Goal: Information Seeking & Learning: Compare options

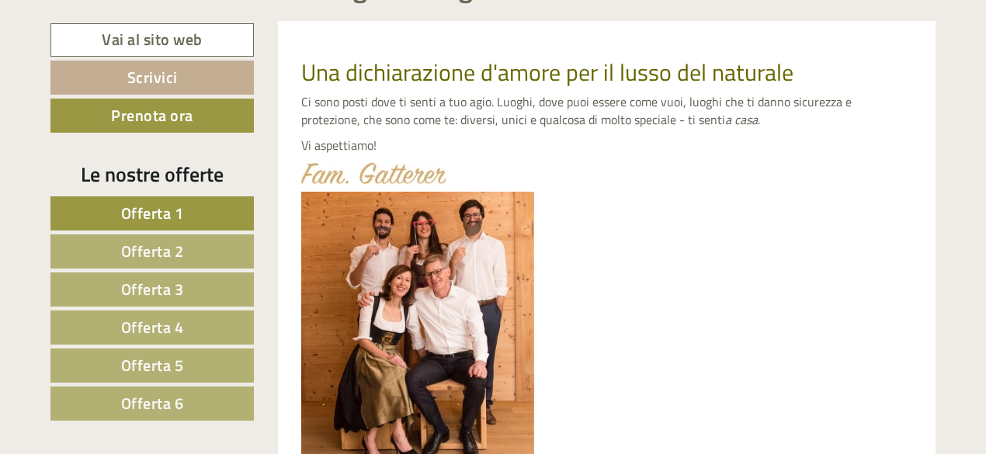
scroll to position [596, 0]
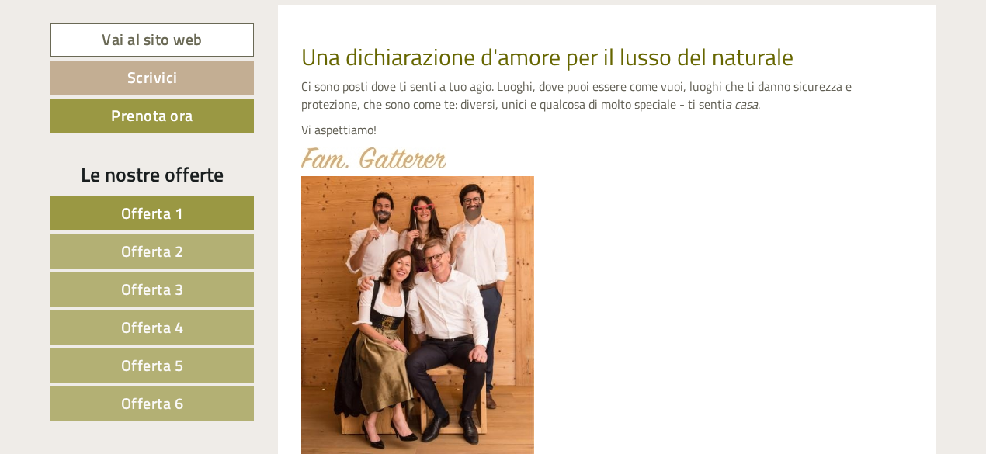
click at [116, 209] on link "Offerta 1" at bounding box center [151, 213] width 203 height 34
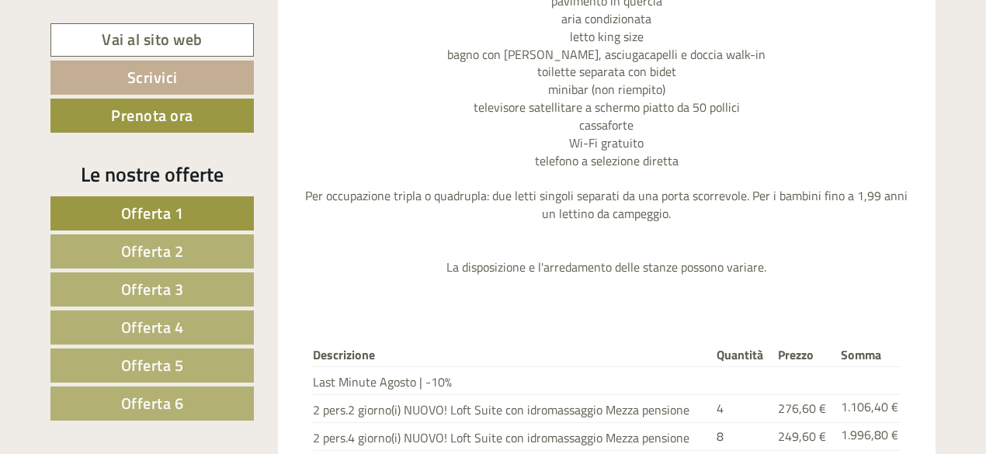
scroll to position [1951, 0]
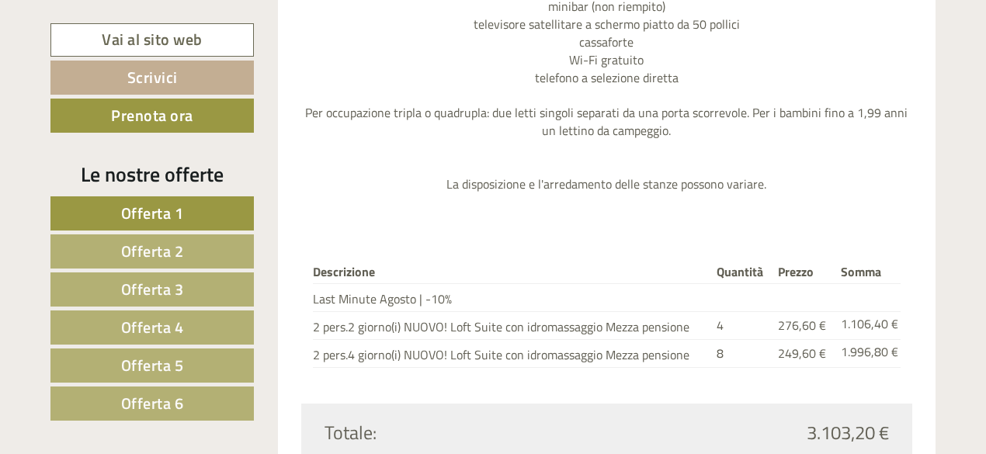
click at [154, 252] on span "Offerta 2" at bounding box center [152, 251] width 63 height 24
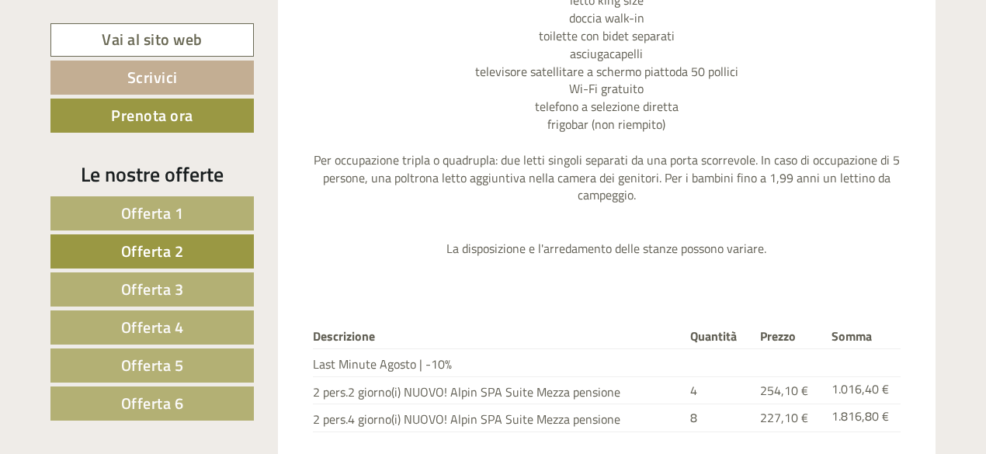
scroll to position [1979, 0]
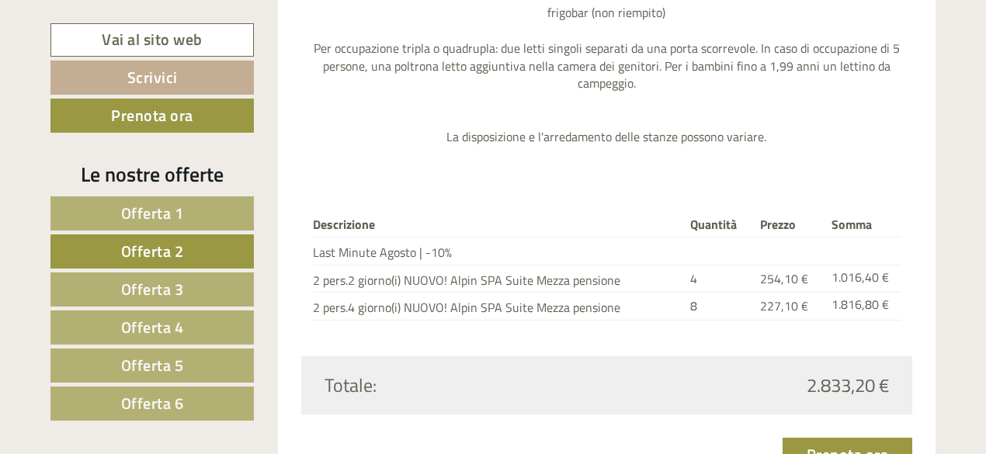
click at [157, 277] on span "Offerta 3" at bounding box center [152, 289] width 63 height 24
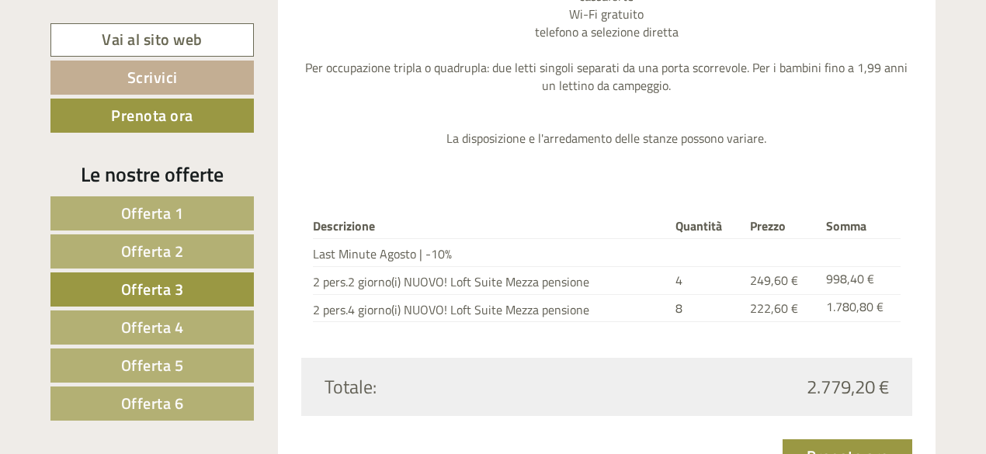
scroll to position [1964, 0]
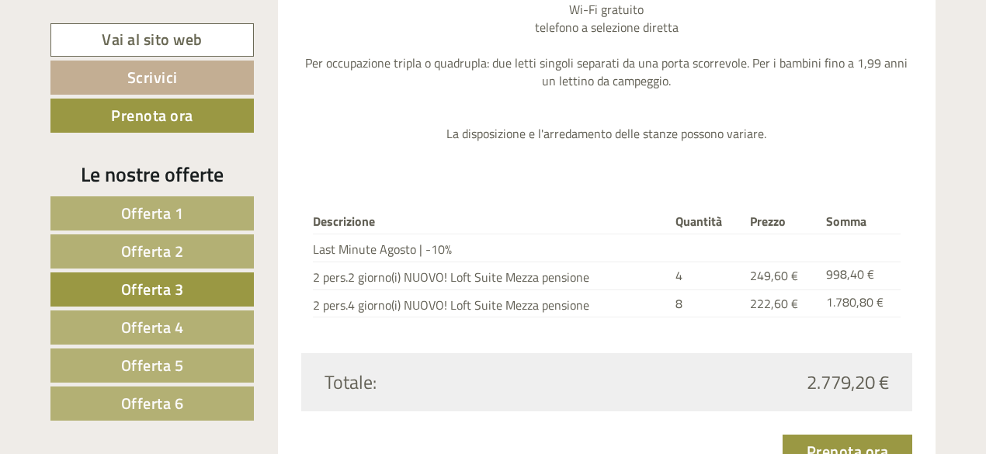
click at [135, 318] on span "Offerta 4" at bounding box center [152, 327] width 63 height 24
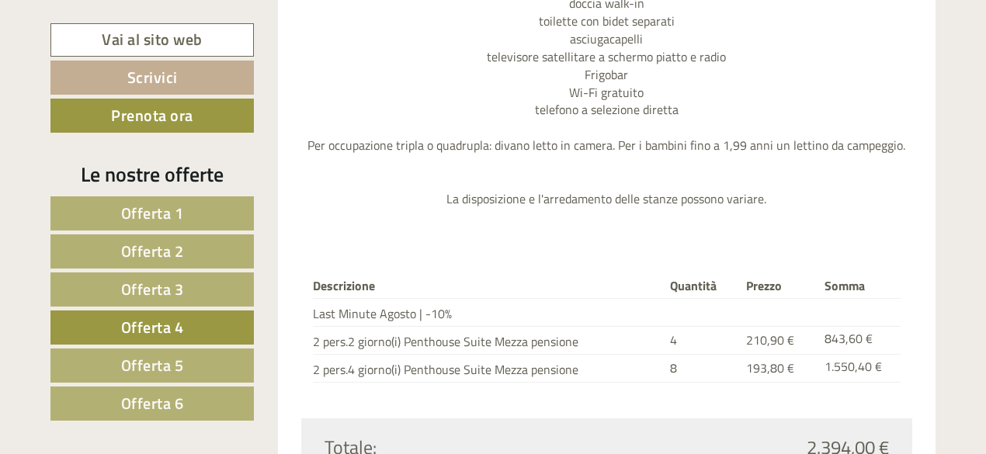
scroll to position [2061, 0]
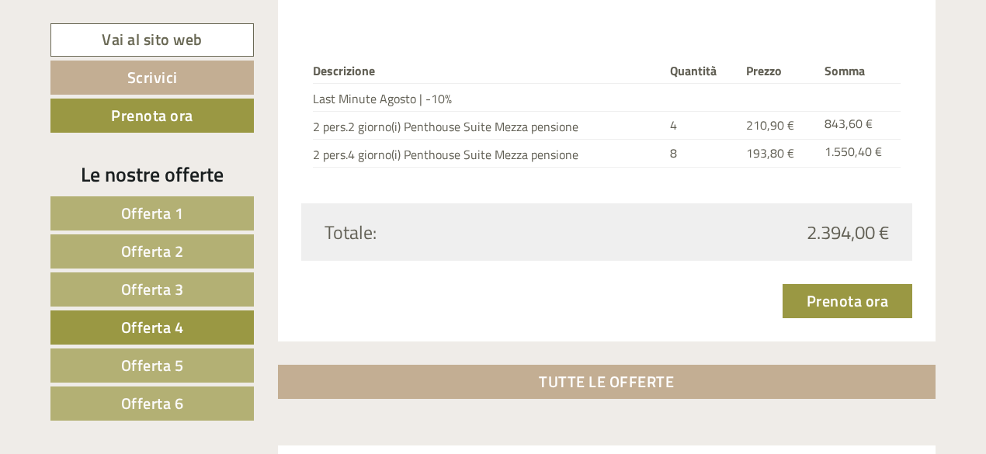
click at [158, 359] on span "Offerta 5" at bounding box center [152, 365] width 63 height 24
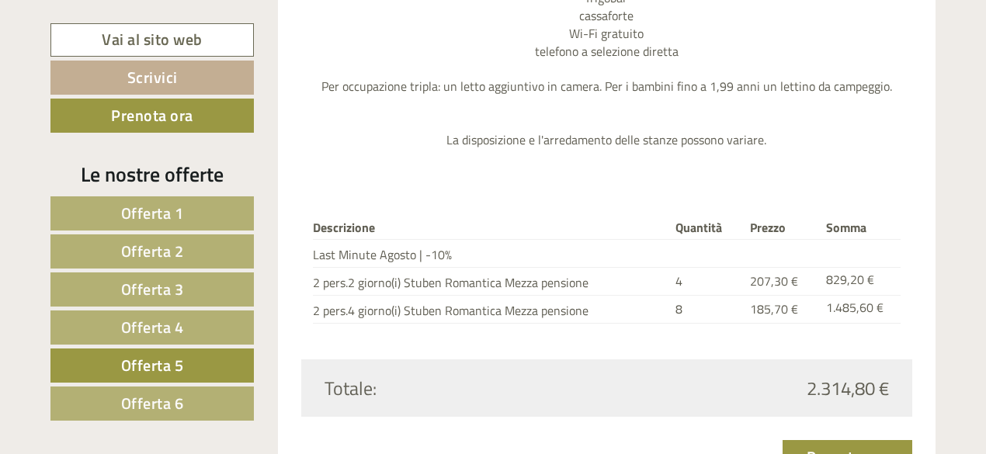
scroll to position [1954, 0]
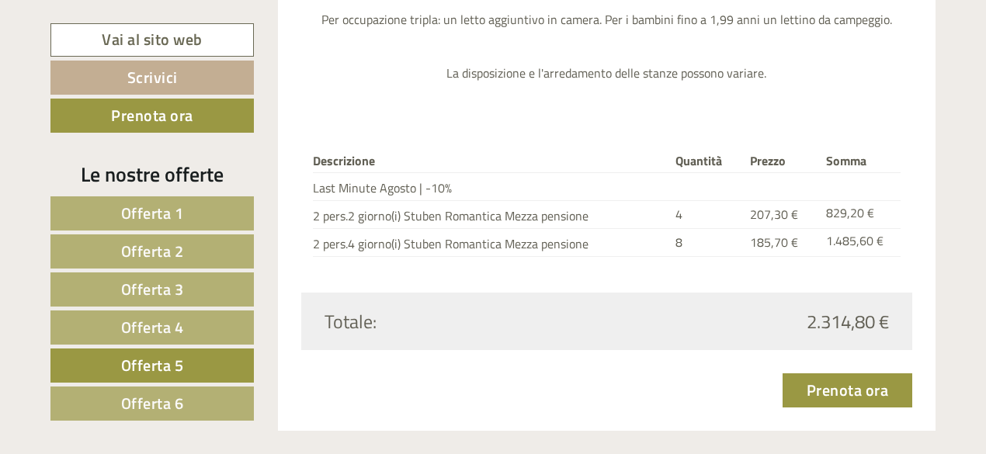
click at [165, 406] on span "Offerta 6" at bounding box center [152, 403] width 63 height 24
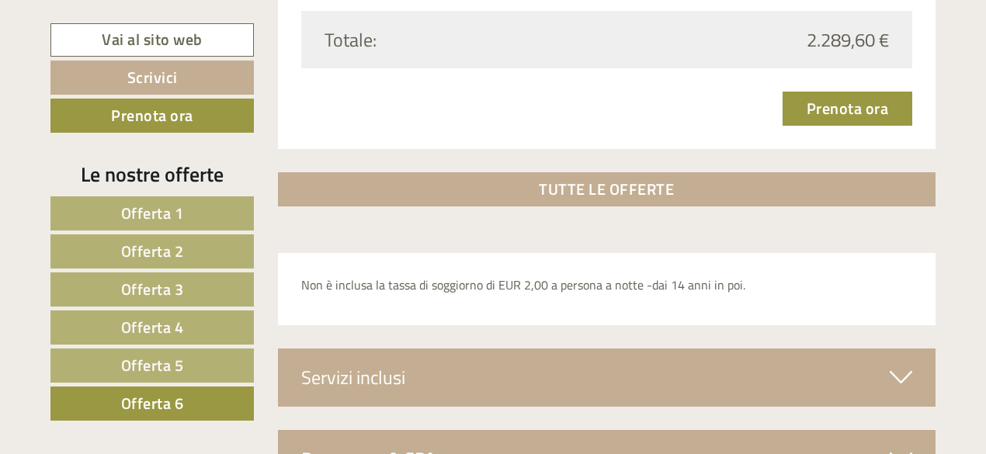
scroll to position [2217, 0]
click at [155, 367] on span "Offerta 5" at bounding box center [152, 365] width 63 height 24
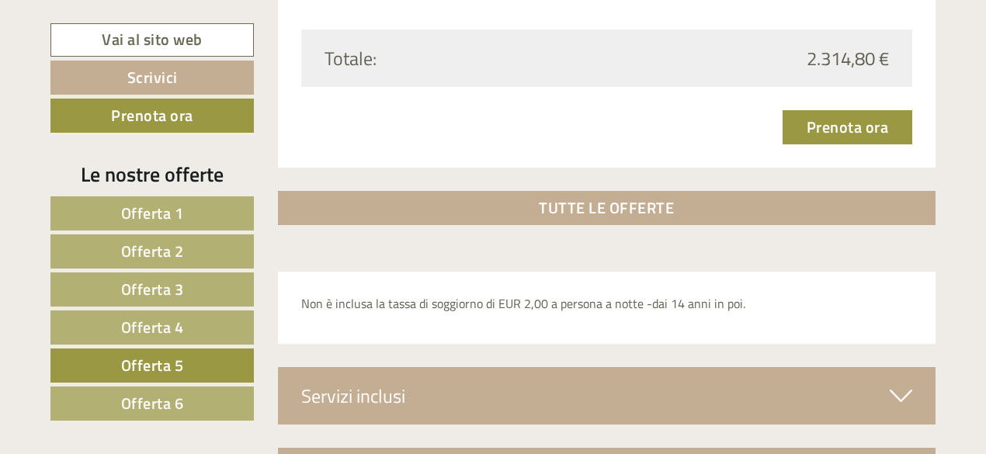
scroll to position [1107, 0]
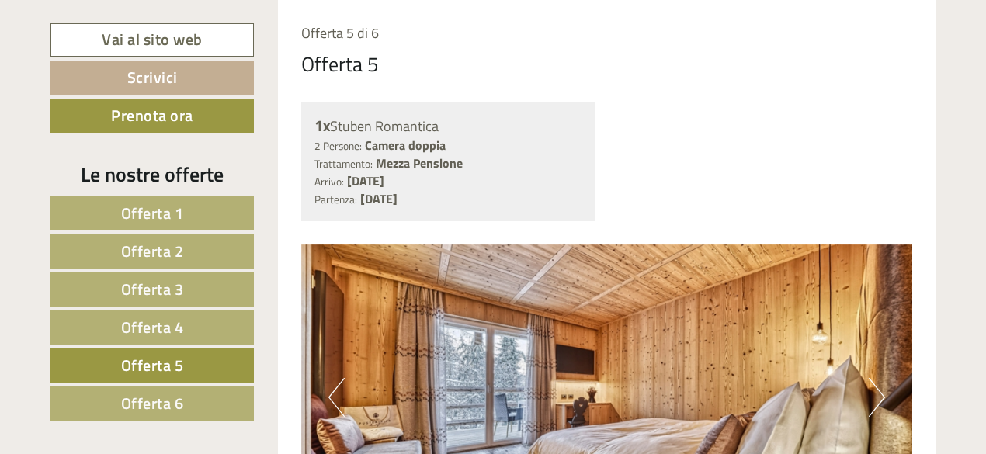
click at [147, 328] on span "Offerta 4" at bounding box center [152, 327] width 63 height 24
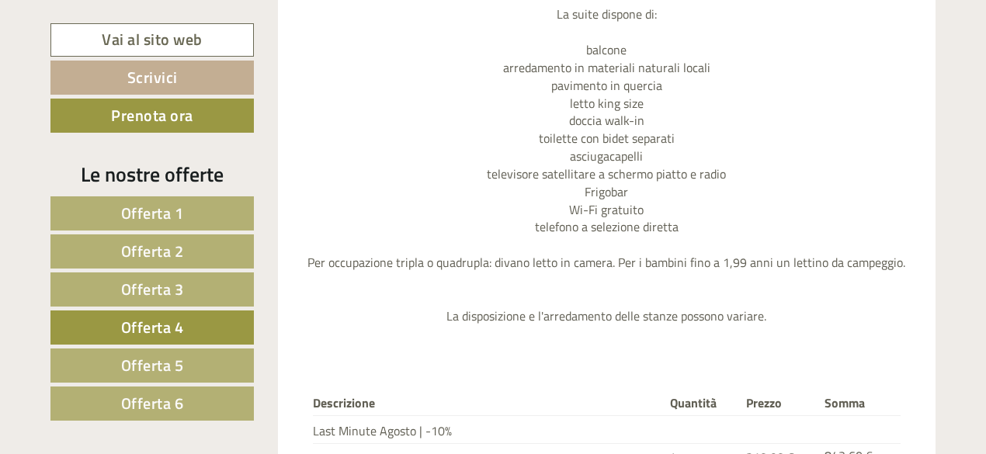
scroll to position [1527, 0]
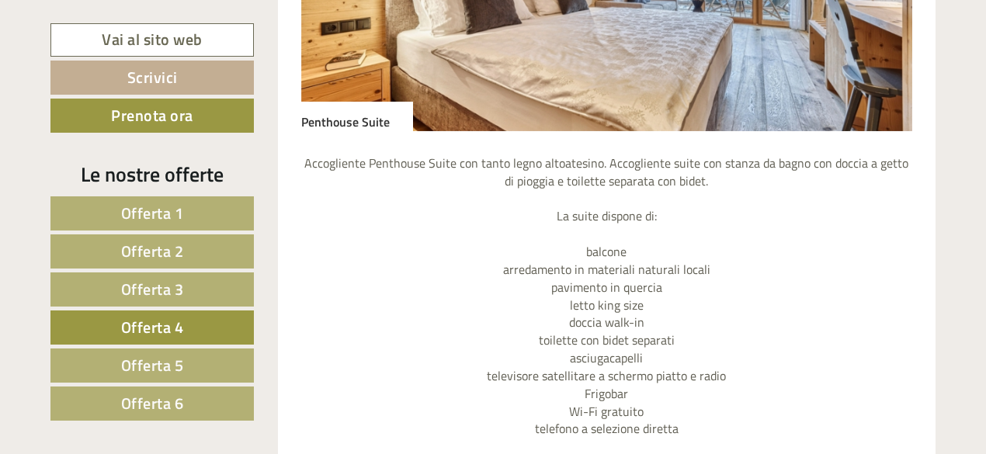
click at [172, 357] on span "Offerta 5" at bounding box center [152, 365] width 63 height 24
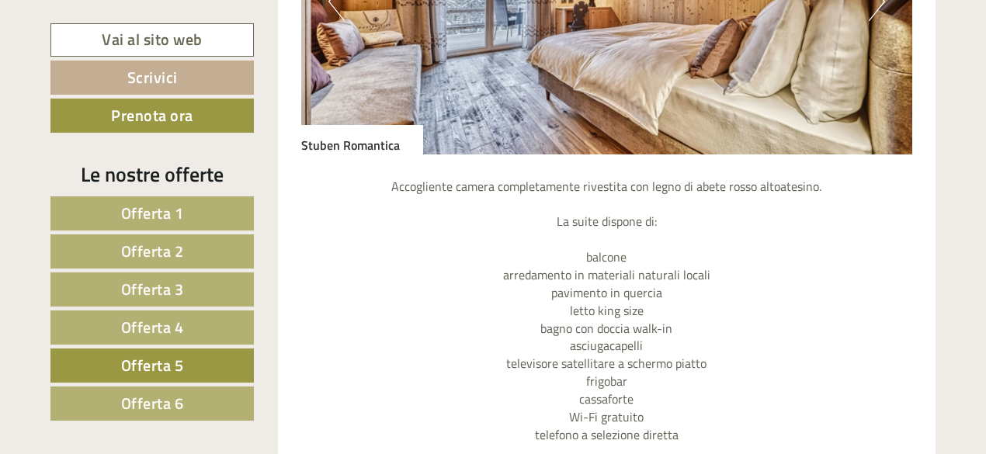
scroll to position [1494, 0]
